Goal: Information Seeking & Learning: Learn about a topic

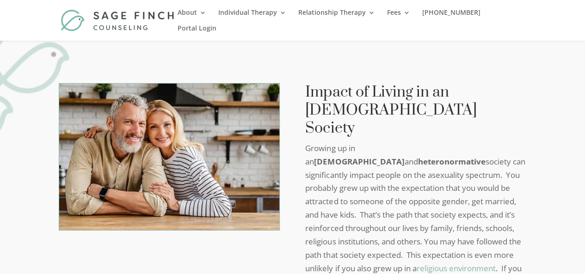
scroll to position [1387, 0]
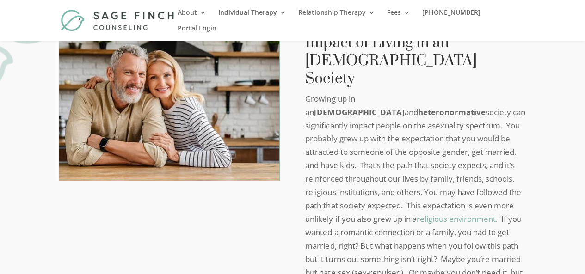
click at [405, 44] on div "Impact of Living in an [DEMOGRAPHIC_DATA] Society Growing up in an [DEMOGRAPHIC…" at bounding box center [415, 197] width 221 height 326
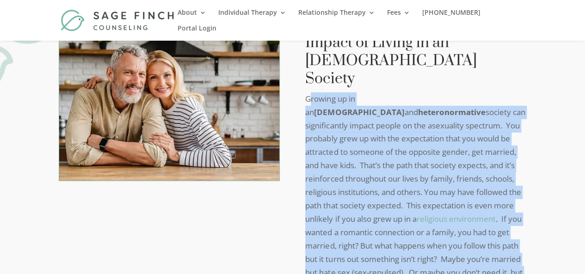
click at [405, 44] on div "Impact of Living in an [DEMOGRAPHIC_DATA] Society Growing up in an [DEMOGRAPHIC…" at bounding box center [415, 197] width 221 height 326
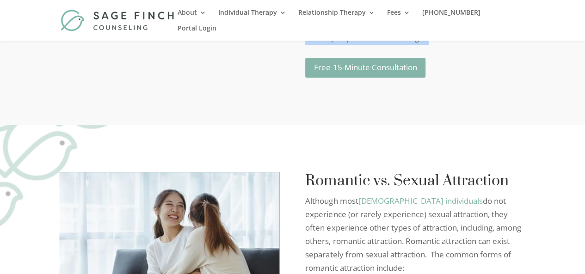
scroll to position [1710, 0]
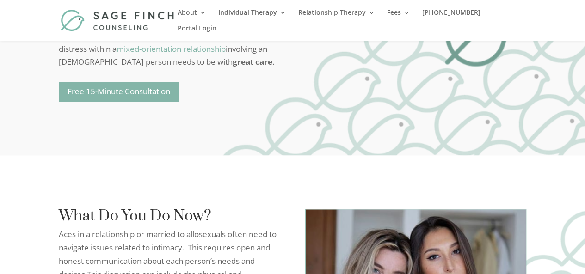
scroll to position [2496, 0]
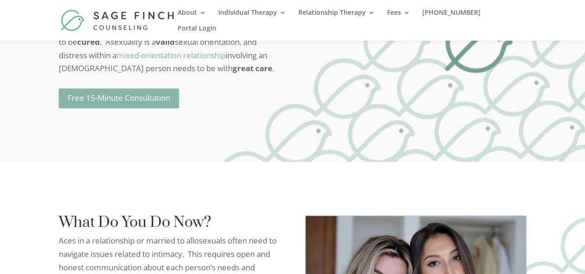
drag, startPoint x: 93, startPoint y: 138, endPoint x: 116, endPoint y: 144, distance: 22.9
drag, startPoint x: 92, startPoint y: 136, endPoint x: 97, endPoint y: 148, distance: 13.3
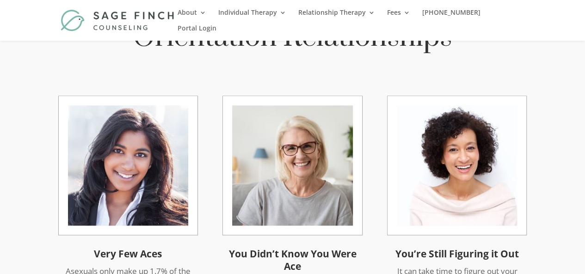
scroll to position [555, 0]
